Goal: Information Seeking & Learning: Learn about a topic

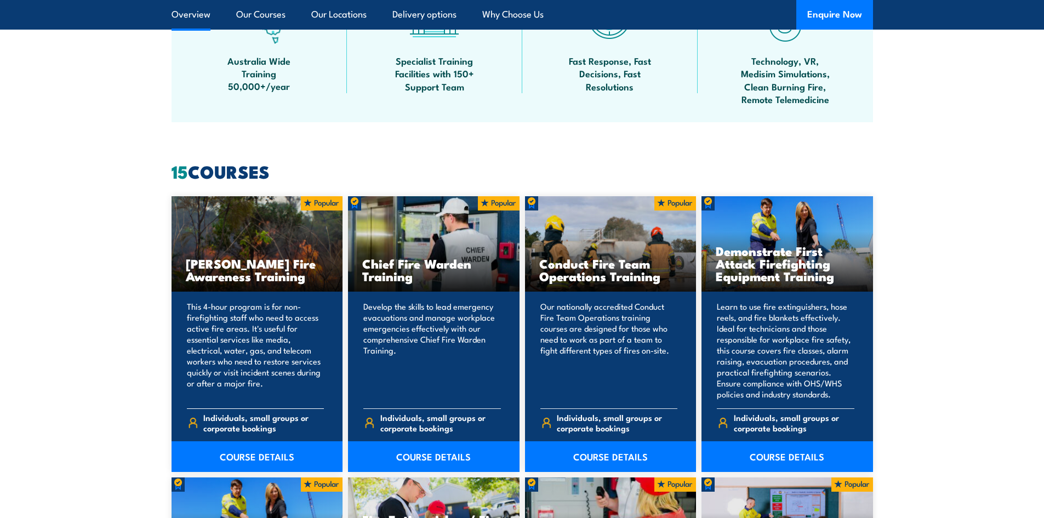
scroll to position [767, 0]
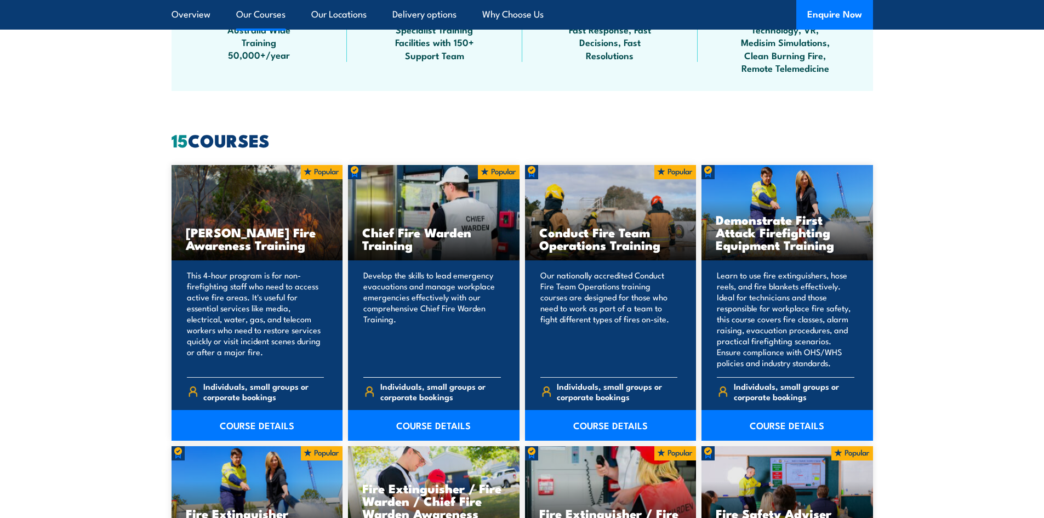
click at [448, 287] on p "Develop the skills to lead emergency evacuations and manage workplace emergenci…" at bounding box center [432, 319] width 138 height 99
click at [418, 428] on link "COURSE DETAILS" at bounding box center [434, 425] width 172 height 31
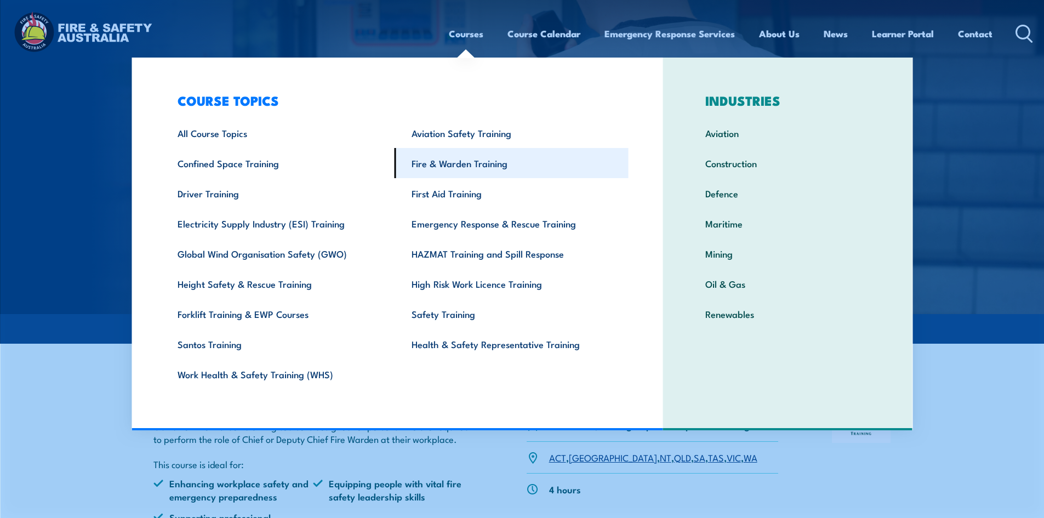
click at [467, 161] on link "Fire & Warden Training" at bounding box center [512, 163] width 234 height 30
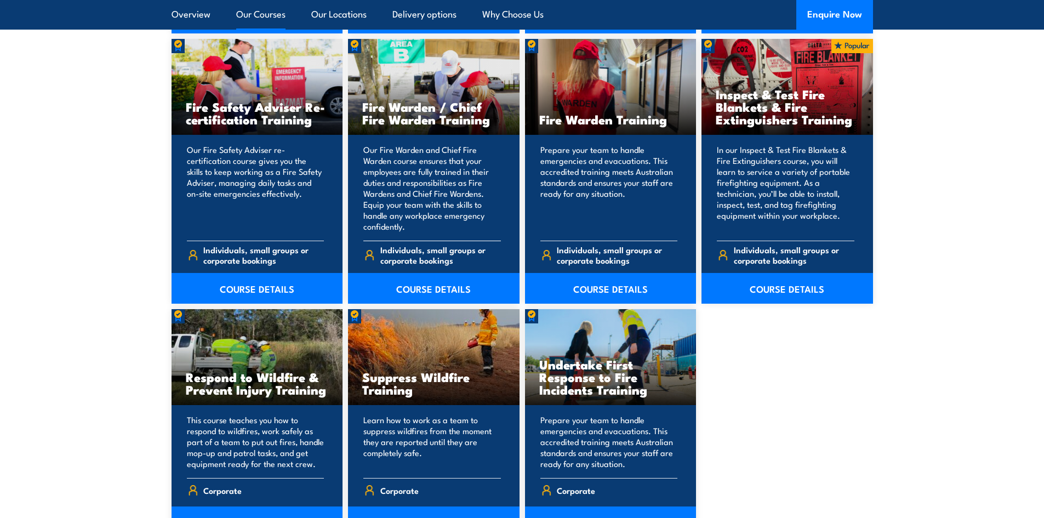
scroll to position [1425, 0]
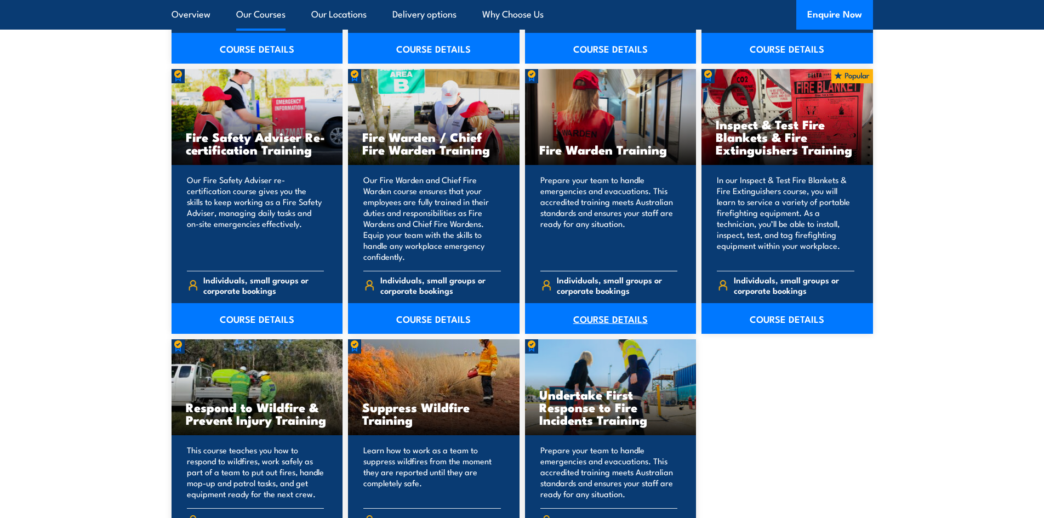
click at [603, 316] on link "COURSE DETAILS" at bounding box center [611, 318] width 172 height 31
